Goal: Unclear: Browse casually

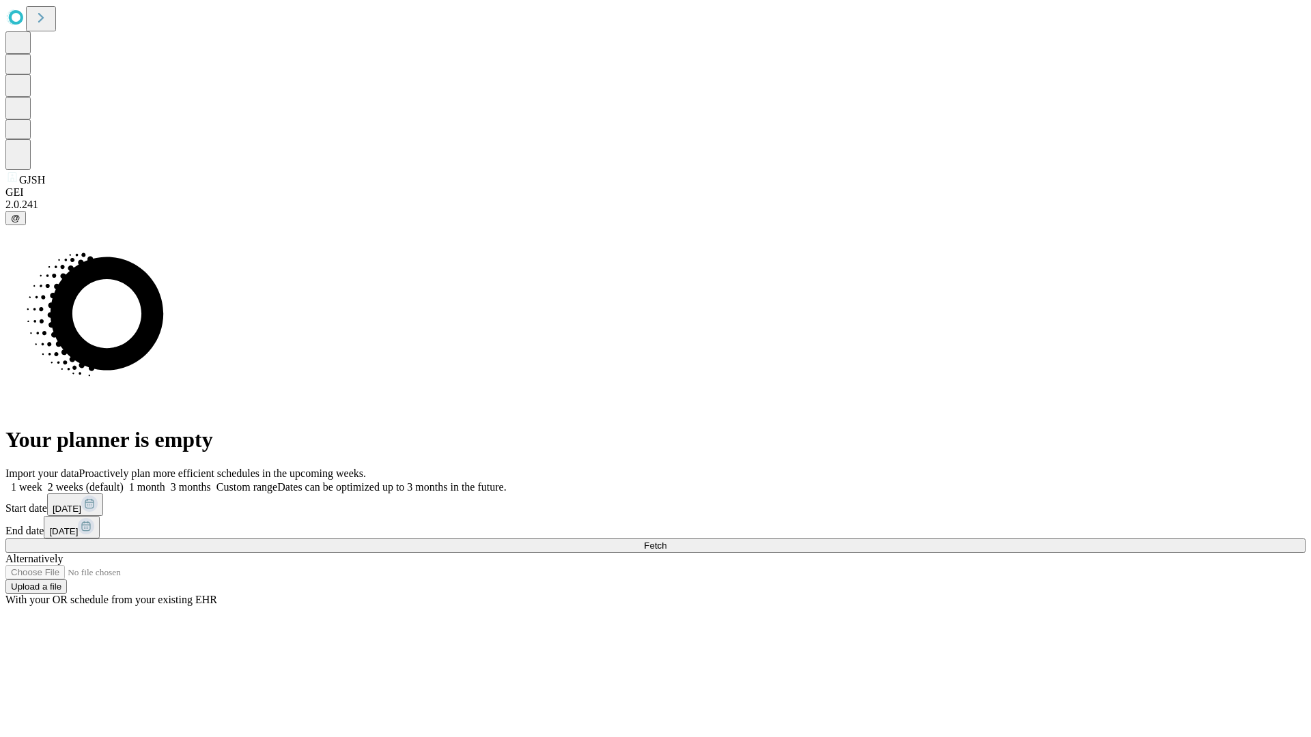
click at [666, 541] on span "Fetch" at bounding box center [655, 546] width 23 height 10
